Goal: Task Accomplishment & Management: Use online tool/utility

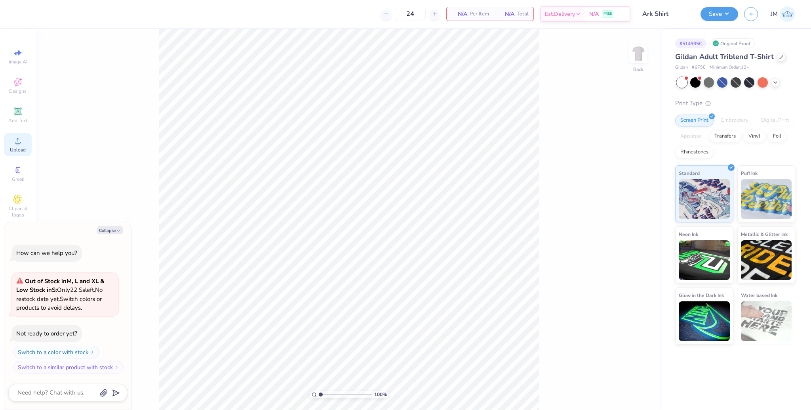
click at [17, 141] on circle at bounding box center [17, 143] width 4 height 4
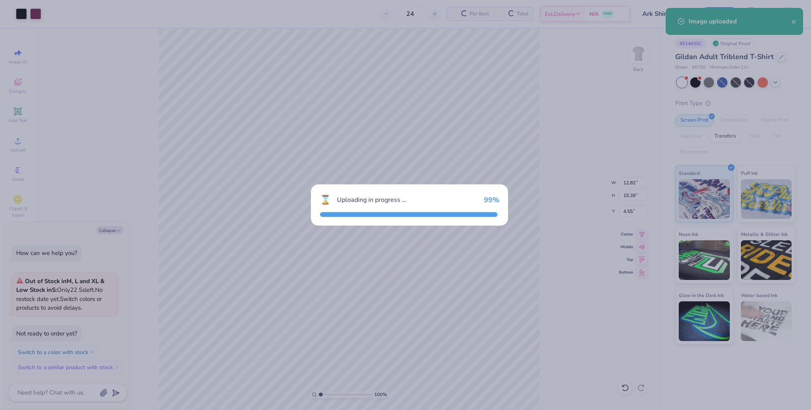
type textarea "x"
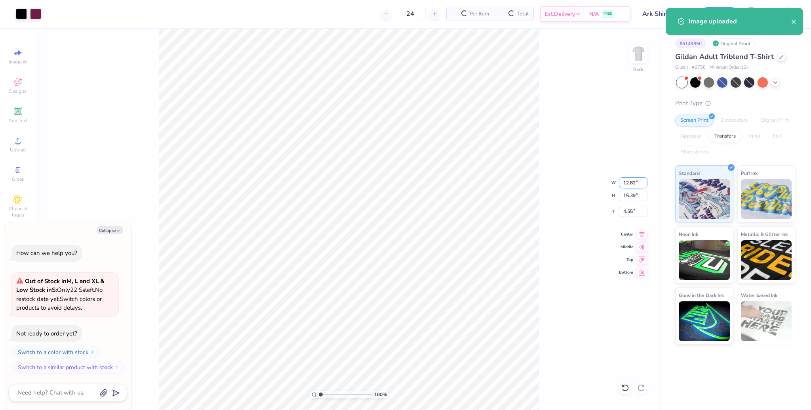
click at [626, 183] on input "12.82" at bounding box center [633, 182] width 29 height 11
type input "12"
type textarea "x"
type input "12.00"
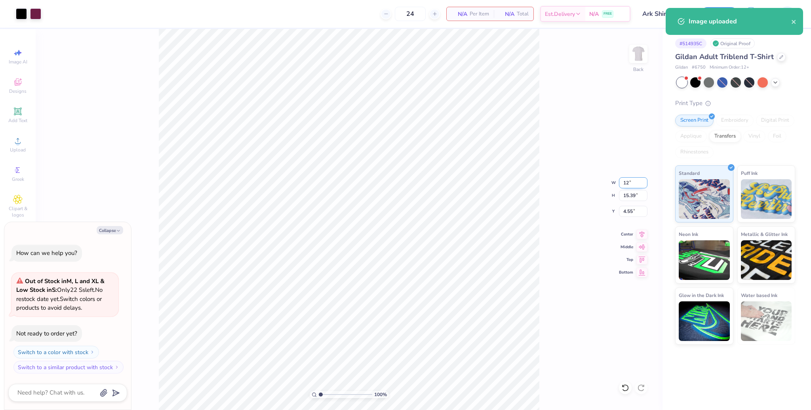
type input "14.41"
click at [628, 211] on input "5.05" at bounding box center [633, 211] width 29 height 11
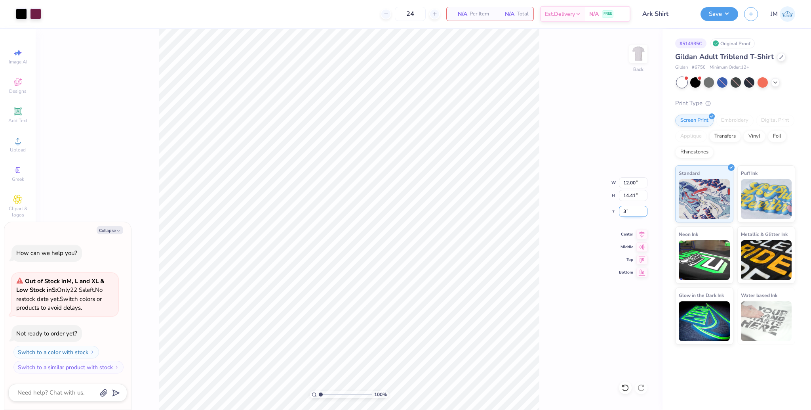
type input "3"
type textarea "x"
type input "3.00"
click at [697, 13] on div "Art colors 24 N/A Per Item N/A Total Est. Delivery N/A FREE Design Title Ark Sh…" at bounding box center [405, 14] width 811 height 28
click at [722, 18] on button "Save" at bounding box center [720, 13] width 38 height 14
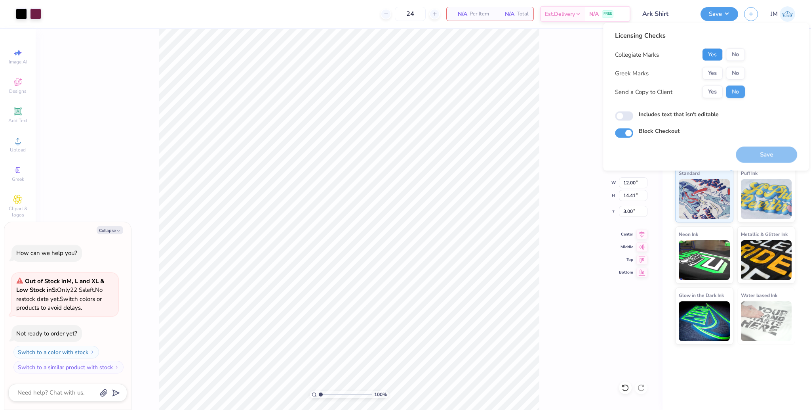
click at [710, 55] on button "Yes" at bounding box center [712, 54] width 21 height 13
click at [732, 73] on button "No" at bounding box center [735, 73] width 19 height 13
click at [763, 154] on button "Save" at bounding box center [766, 155] width 61 height 16
type textarea "x"
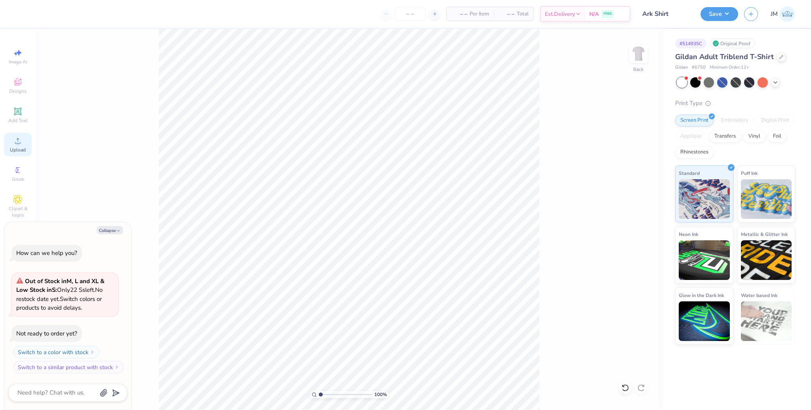
click at [17, 147] on span "Upload" at bounding box center [18, 150] width 16 height 6
type textarea "x"
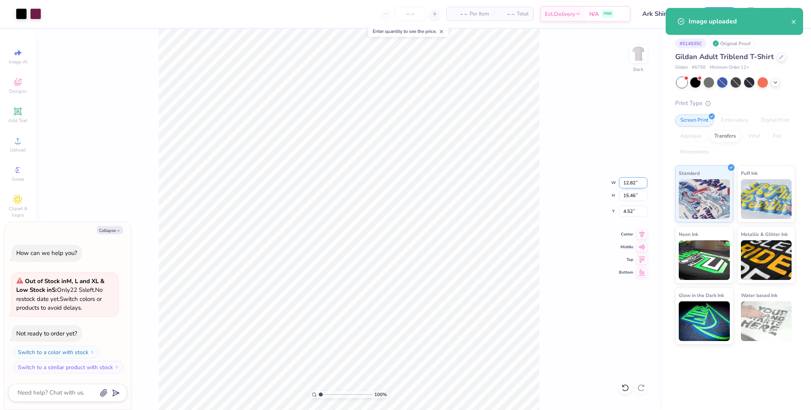
click at [624, 180] on input "12.82" at bounding box center [633, 182] width 29 height 11
type input "12"
type textarea "x"
type input "12.00"
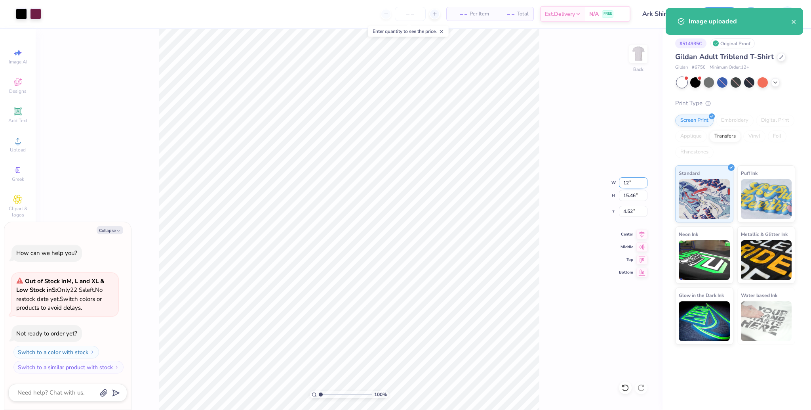
type input "14.47"
click at [628, 206] on input "5.01" at bounding box center [633, 211] width 29 height 11
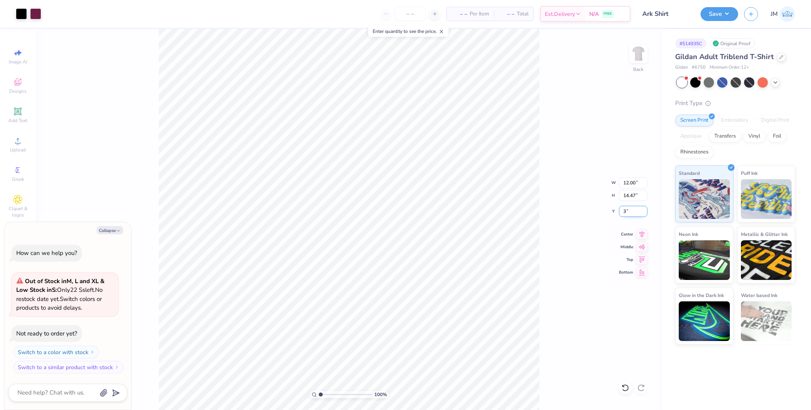
type input "3"
type textarea "x"
type input "3.00"
click at [719, 15] on button "Save" at bounding box center [720, 13] width 38 height 14
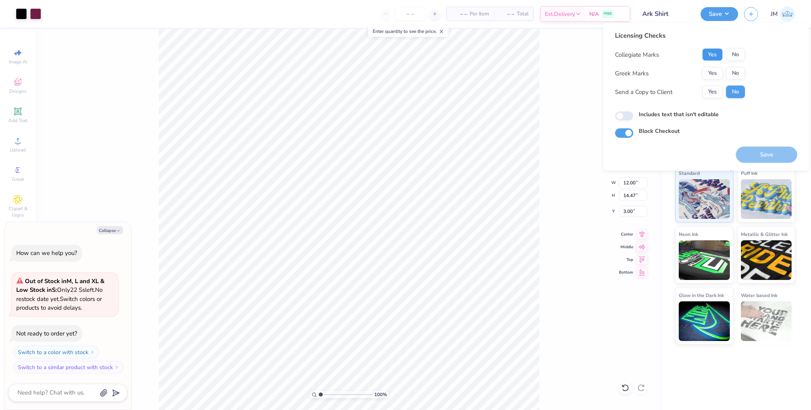
click at [715, 54] on button "Yes" at bounding box center [712, 54] width 21 height 13
click at [731, 67] on button "No" at bounding box center [735, 73] width 19 height 13
click at [763, 156] on button "Save" at bounding box center [766, 155] width 61 height 16
type textarea "x"
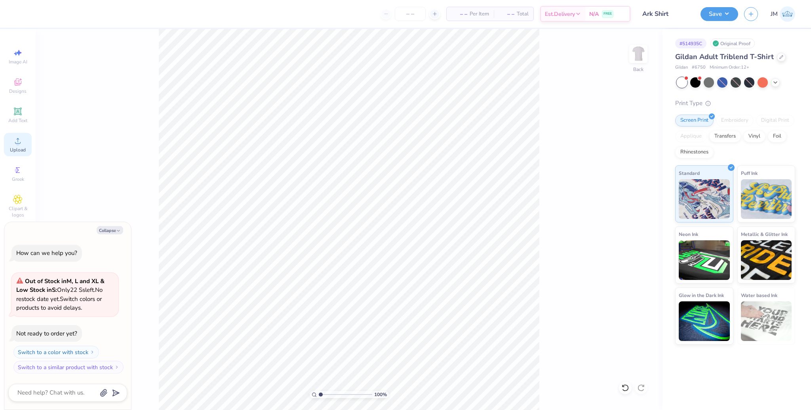
click at [19, 151] on span "Upload" at bounding box center [18, 150] width 16 height 6
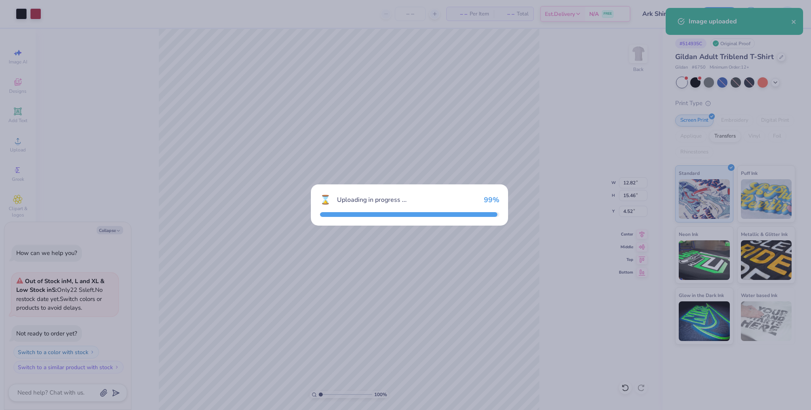
type textarea "x"
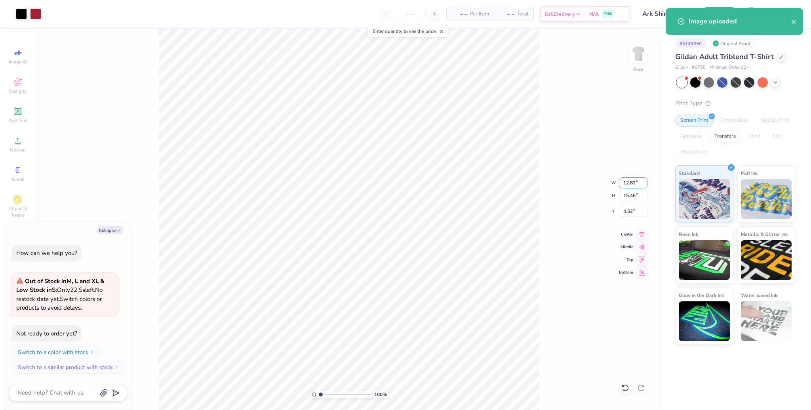
click at [631, 184] on input "12.82" at bounding box center [633, 182] width 29 height 11
click at [625, 185] on input "12.82" at bounding box center [633, 182] width 29 height 11
type input "12"
type textarea "x"
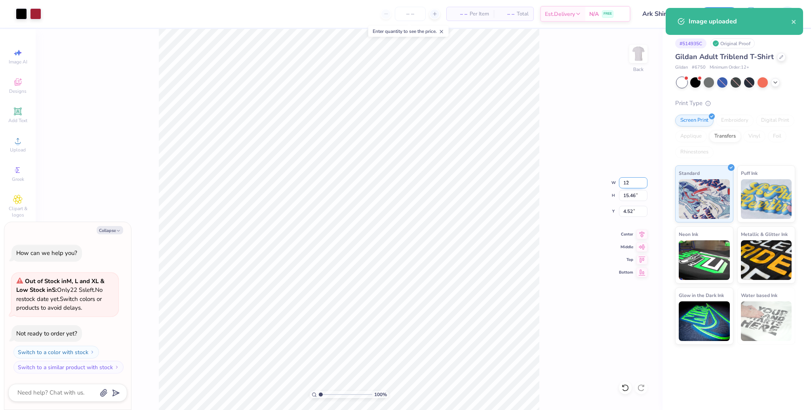
type input "12.00"
type input "14.47"
click at [628, 210] on input "5.01" at bounding box center [633, 211] width 29 height 11
type input "3"
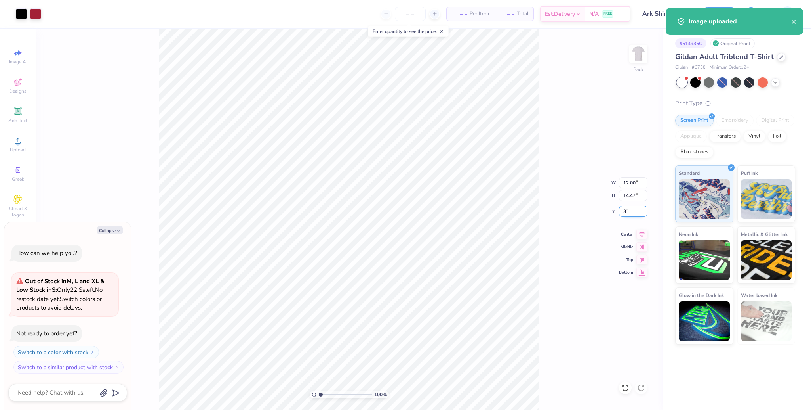
type textarea "x"
type input "3.00"
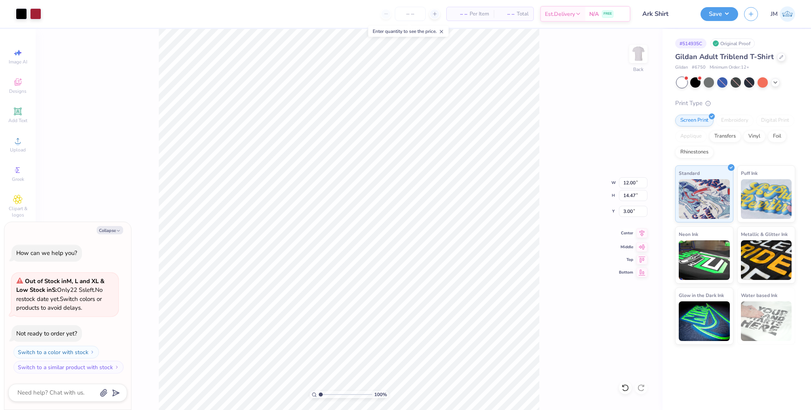
click at [641, 231] on icon at bounding box center [642, 233] width 11 height 10
click at [721, 19] on button "Save" at bounding box center [720, 14] width 38 height 14
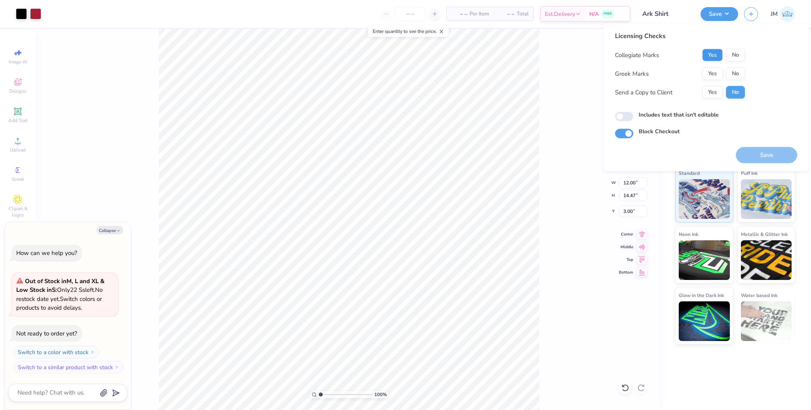
click at [719, 56] on button "Yes" at bounding box center [712, 55] width 21 height 13
click at [741, 76] on button "No" at bounding box center [735, 73] width 19 height 13
click at [768, 150] on button "Save" at bounding box center [766, 155] width 61 height 16
type textarea "x"
